Goal: Task Accomplishment & Management: Use online tool/utility

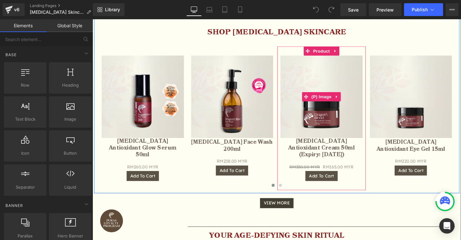
scroll to position [564, 0]
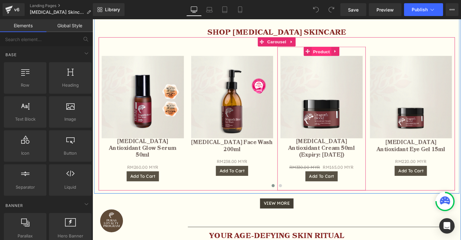
click at [338, 53] on span "Product" at bounding box center [333, 53] width 21 height 10
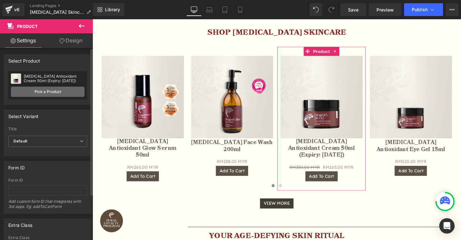
click at [49, 91] on link "Pick a Product" at bounding box center [48, 91] width 74 height 10
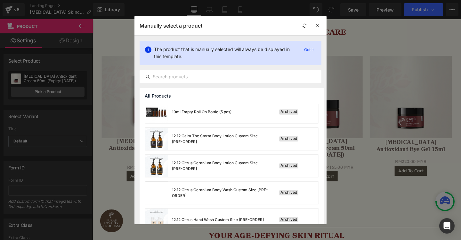
scroll to position [224, 0]
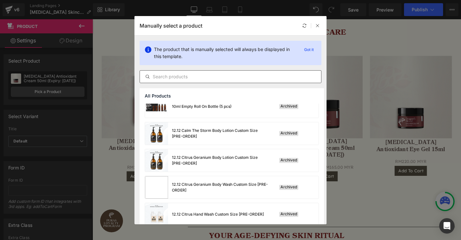
click at [178, 77] on input "text" at bounding box center [230, 77] width 181 height 8
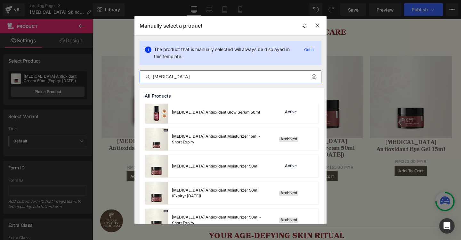
scroll to position [676, 0]
type input "[MEDICAL_DATA]"
click at [206, 170] on div "[MEDICAL_DATA] Antioxidant Moisturizer 50ml" at bounding box center [201, 165] width 113 height 22
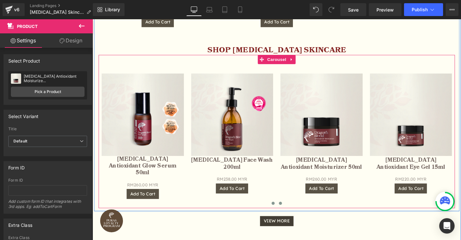
scroll to position [557, 0]
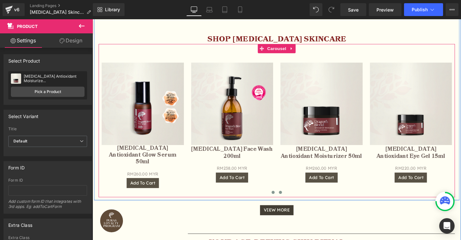
click at [291, 199] on span at bounding box center [289, 200] width 3 height 3
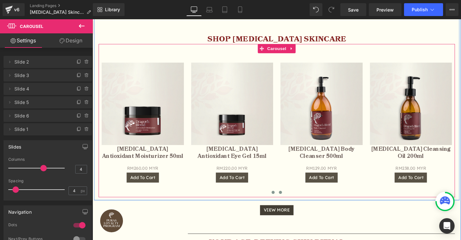
click at [282, 199] on span at bounding box center [282, 200] width 3 height 3
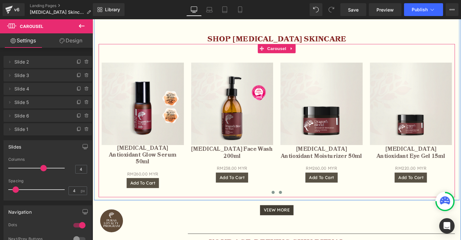
click at [291, 199] on span at bounding box center [289, 200] width 3 height 3
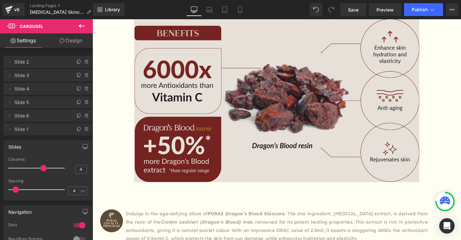
scroll to position [1060, 0]
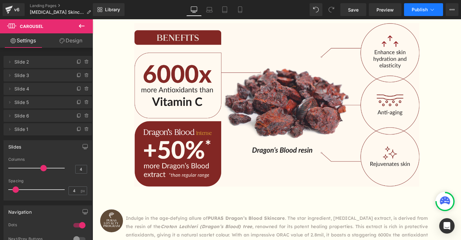
click at [415, 12] on button "Publish" at bounding box center [423, 9] width 39 height 13
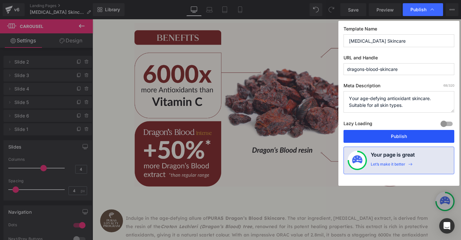
click at [388, 134] on button "Publish" at bounding box center [399, 136] width 111 height 13
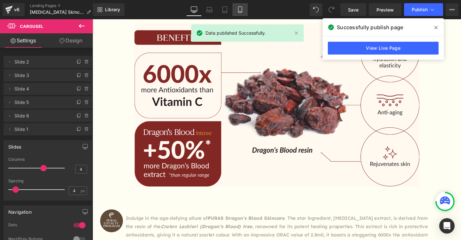
click at [234, 6] on link "Mobile" at bounding box center [239, 9] width 15 height 13
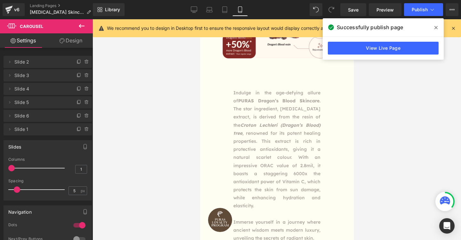
scroll to position [1325, 0]
click at [248, 111] on p "Indulge in the age-defying allure of PURAS Dragon’s Blood Skincare . The star i…" at bounding box center [276, 148] width 87 height 121
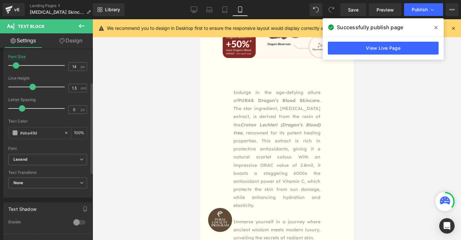
scroll to position [0, 0]
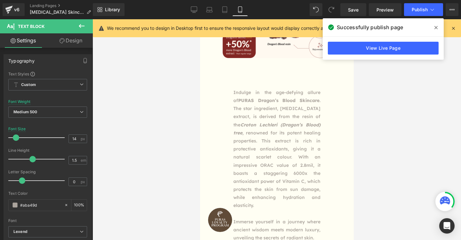
click at [69, 44] on link "Design" at bounding box center [71, 40] width 46 height 14
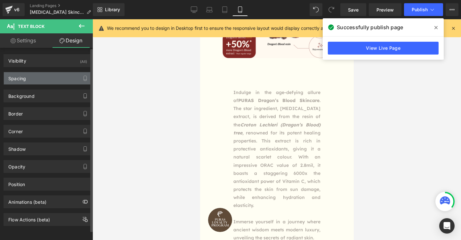
click at [47, 78] on div "Spacing" at bounding box center [48, 78] width 88 height 12
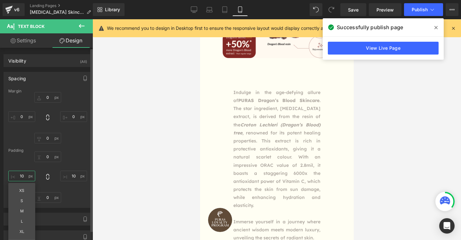
click at [24, 176] on input "10" at bounding box center [21, 175] width 27 height 11
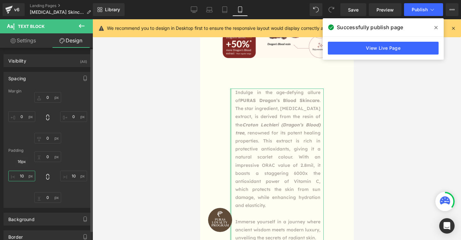
click at [26, 176] on input "10" at bounding box center [21, 175] width 27 height 11
click at [73, 175] on input "10" at bounding box center [73, 175] width 27 height 11
click at [26, 176] on input "10" at bounding box center [21, 175] width 27 height 11
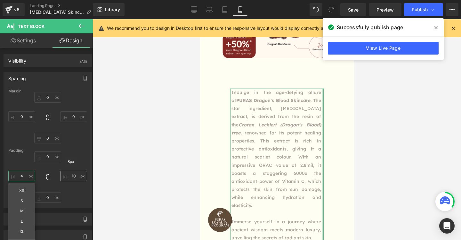
type input "4"
click at [70, 176] on input "10" at bounding box center [73, 175] width 27 height 11
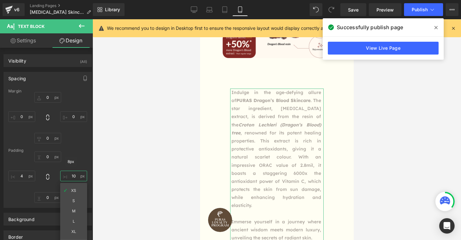
drag, startPoint x: 73, startPoint y: 176, endPoint x: 66, endPoint y: 175, distance: 6.5
click at [66, 175] on input "10" at bounding box center [73, 175] width 27 height 11
type input "4"
click at [181, 167] on div at bounding box center [277, 129] width 369 height 220
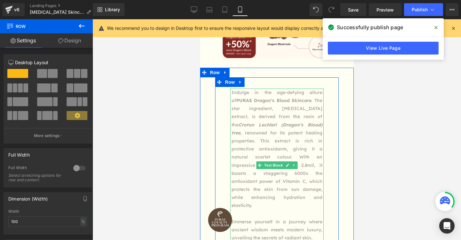
click at [245, 163] on p "Indulge in the age-defying allure of PURAS Dragon’s Blood Skincare . The star i…" at bounding box center [276, 148] width 91 height 121
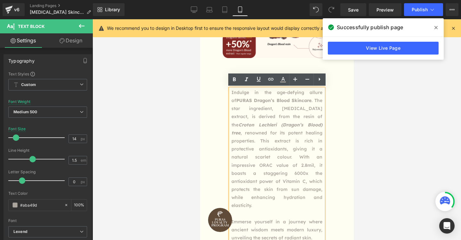
click at [218, 161] on div "Indulge in the age-defying allure of PURAS Dragon’s Blood Skincare . The star i…" at bounding box center [277, 161] width 124 height 168
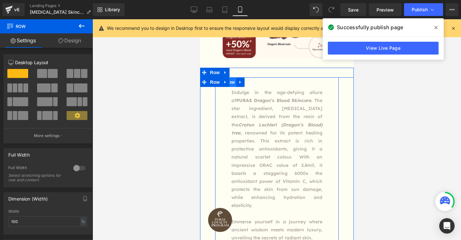
click at [231, 84] on span "Row" at bounding box center [229, 82] width 13 height 10
click at [231, 82] on span "Row" at bounding box center [229, 82] width 13 height 10
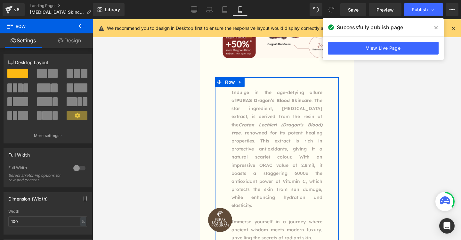
click at [73, 40] on link "Design" at bounding box center [69, 40] width 46 height 14
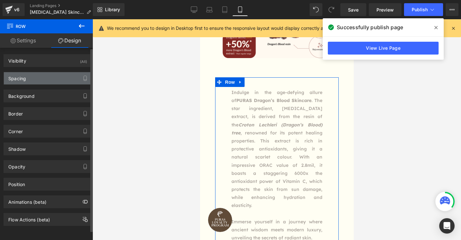
click at [37, 75] on div "Spacing" at bounding box center [48, 78] width 88 height 12
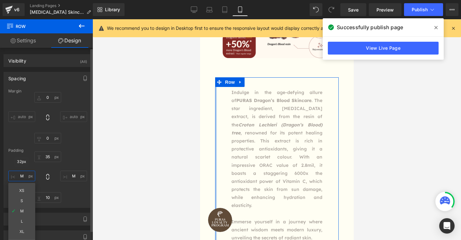
click at [27, 176] on input "M" at bounding box center [21, 175] width 27 height 11
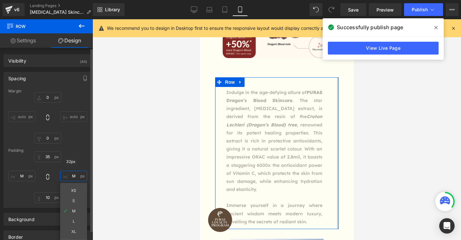
click at [75, 177] on input "M" at bounding box center [73, 175] width 27 height 11
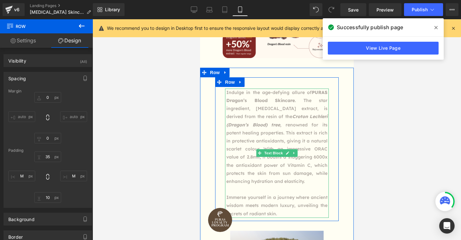
click at [254, 155] on p "Indulge in the age-defying allure of PURAS Dragon’s Blood Skincare . The star i…" at bounding box center [276, 136] width 101 height 97
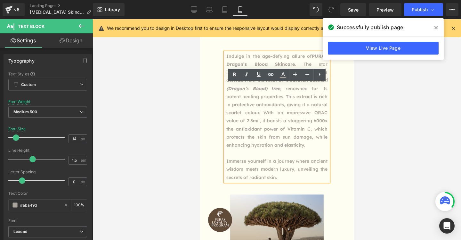
scroll to position [1433, 0]
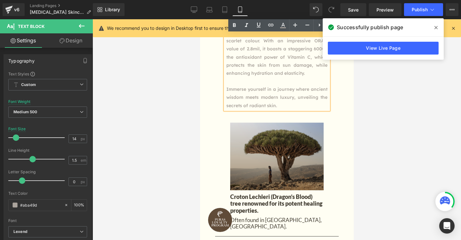
click at [244, 145] on img at bounding box center [276, 157] width 93 height 71
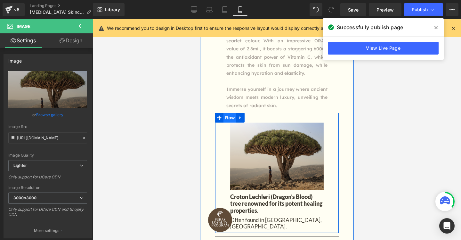
click at [232, 117] on span "Row" at bounding box center [229, 118] width 13 height 10
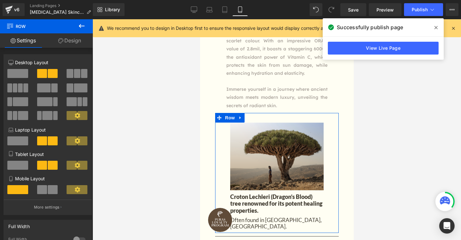
click at [77, 43] on link "Design" at bounding box center [69, 40] width 46 height 14
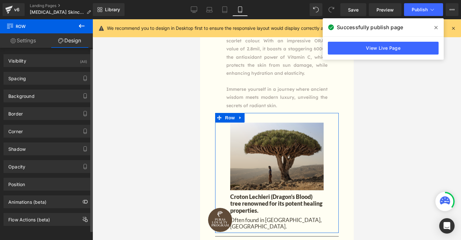
click at [37, 84] on div "Spacing [GEOGRAPHIC_DATA] 0 auto 0 auto [GEOGRAPHIC_DATA] 30 M 10 M" at bounding box center [48, 78] width 88 height 13
click at [36, 79] on div "Spacing" at bounding box center [48, 78] width 88 height 12
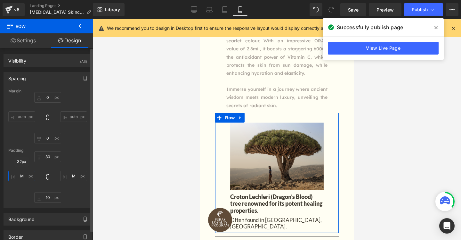
click at [25, 175] on input "M" at bounding box center [21, 175] width 27 height 11
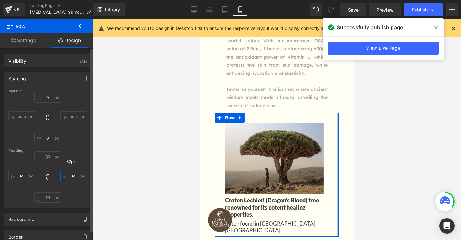
click at [70, 179] on input "M" at bounding box center [73, 175] width 27 height 11
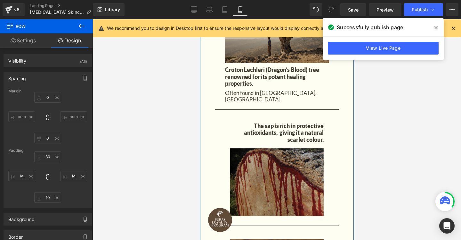
scroll to position [1572, 0]
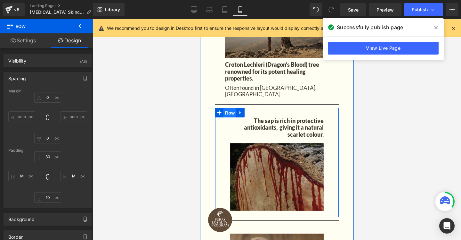
click at [232, 108] on span "Row" at bounding box center [229, 113] width 13 height 10
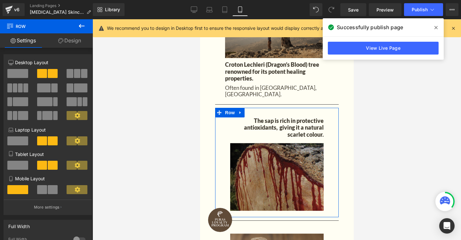
click at [75, 40] on link "Design" at bounding box center [69, 40] width 46 height 14
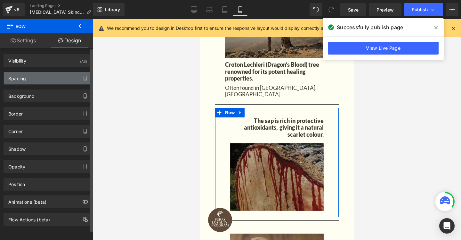
click at [34, 81] on div "Spacing" at bounding box center [48, 78] width 88 height 12
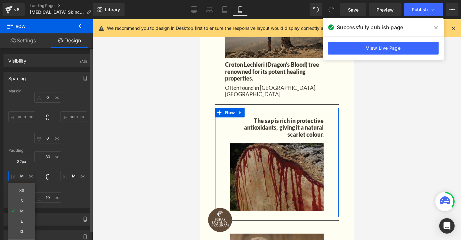
click at [28, 175] on input "M" at bounding box center [21, 175] width 27 height 11
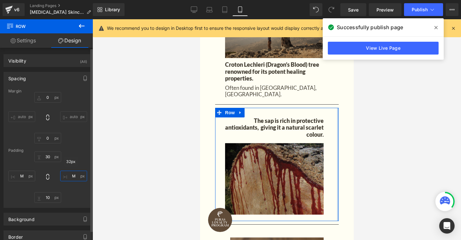
click at [76, 177] on input "M" at bounding box center [73, 175] width 27 height 11
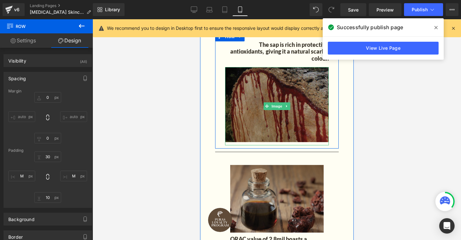
scroll to position [1651, 0]
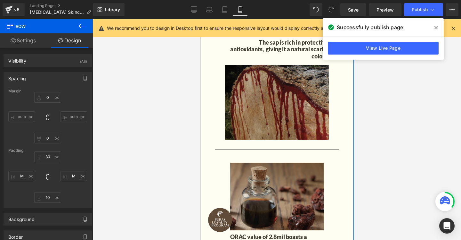
click at [230, 153] on div "Image ORAC value of 2.8mil boasts a staggering 6000x the antioxidant power of V…" at bounding box center [277, 216] width 124 height 126
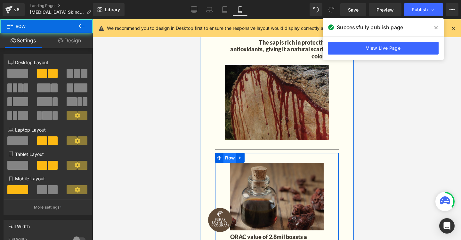
click at [227, 153] on span "Row" at bounding box center [229, 158] width 13 height 10
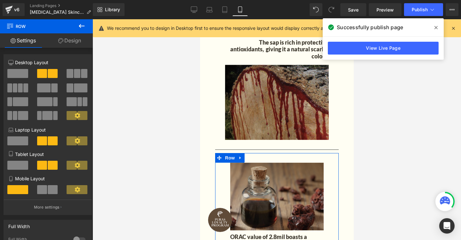
click at [75, 37] on link "Design" at bounding box center [69, 40] width 46 height 14
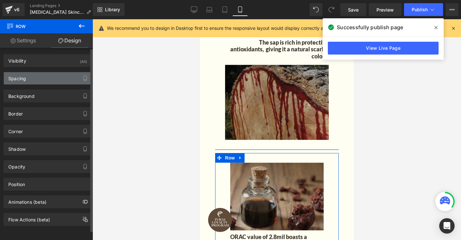
click at [39, 80] on div "Spacing" at bounding box center [48, 78] width 88 height 12
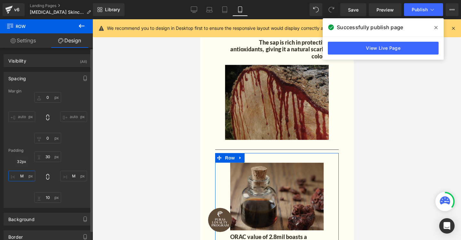
click at [25, 175] on input "text" at bounding box center [21, 175] width 27 height 11
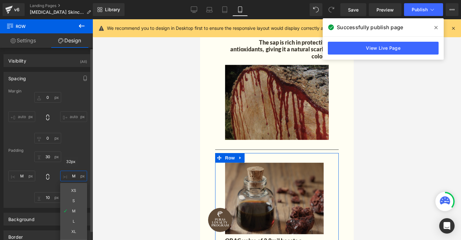
click at [73, 177] on input "text" at bounding box center [73, 175] width 27 height 11
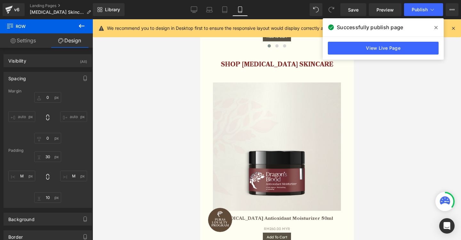
scroll to position [0, 0]
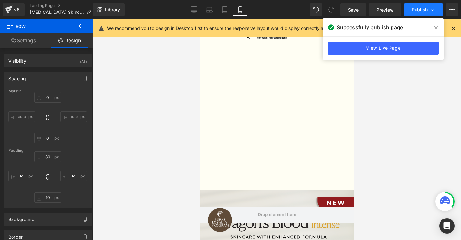
click at [418, 13] on button "Publish" at bounding box center [423, 9] width 39 height 13
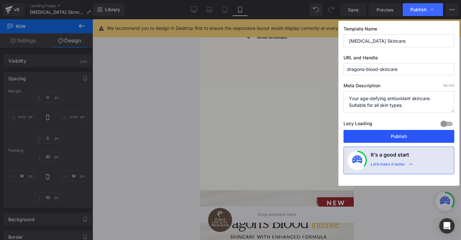
click at [364, 136] on button "Publish" at bounding box center [399, 136] width 111 height 13
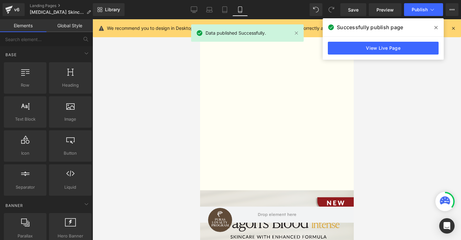
click at [112, 58] on div at bounding box center [277, 129] width 369 height 220
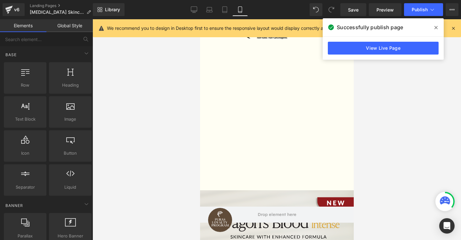
click at [438, 28] on span at bounding box center [436, 27] width 10 height 10
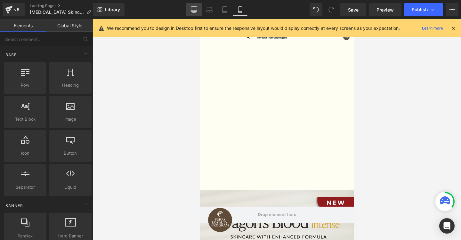
click at [194, 11] on icon at bounding box center [194, 9] width 6 height 6
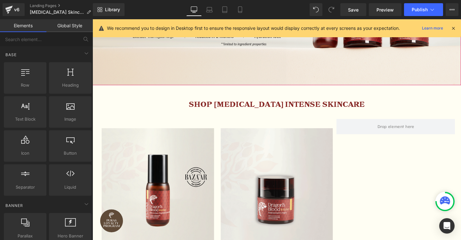
scroll to position [289, 0]
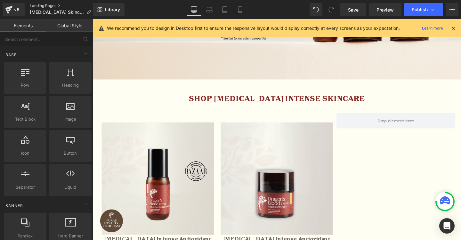
click at [55, 3] on link "Landing Pages" at bounding box center [63, 5] width 66 height 5
